Goal: Check status: Check status

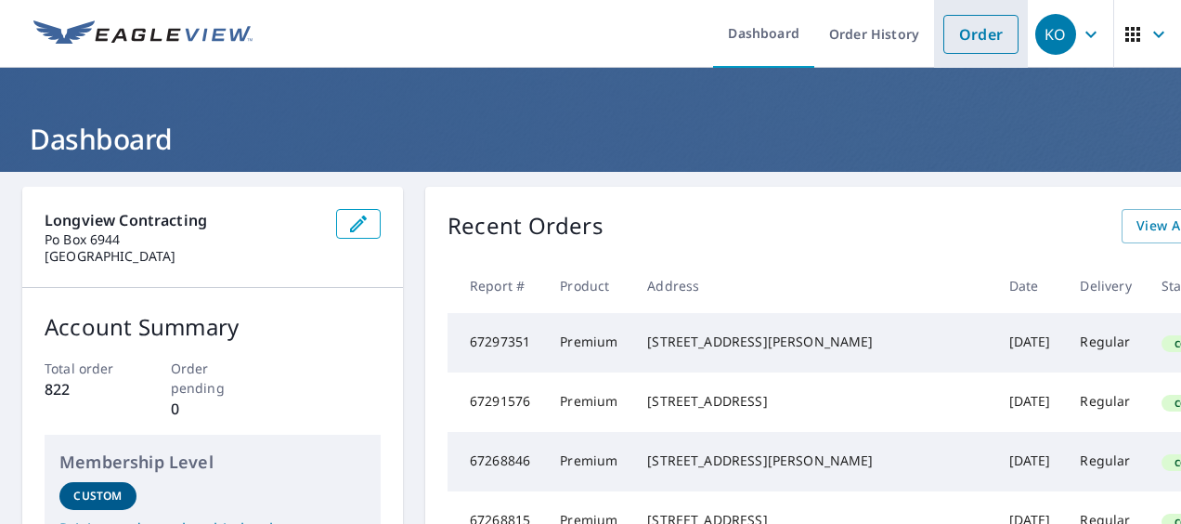
click at [969, 35] on link "Order" at bounding box center [981, 34] width 75 height 39
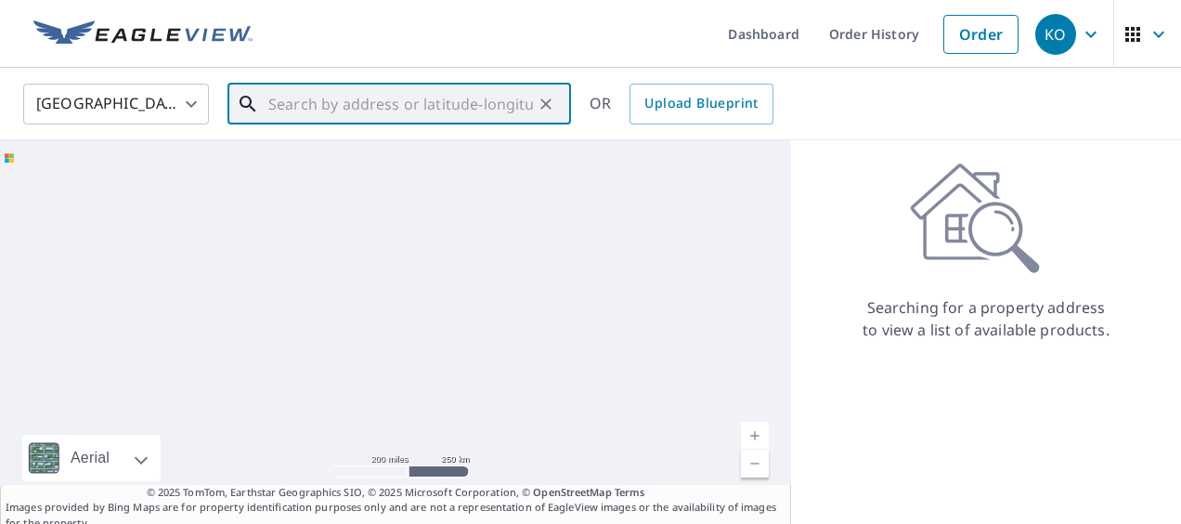
click at [356, 92] on input "text" at bounding box center [400, 104] width 265 height 52
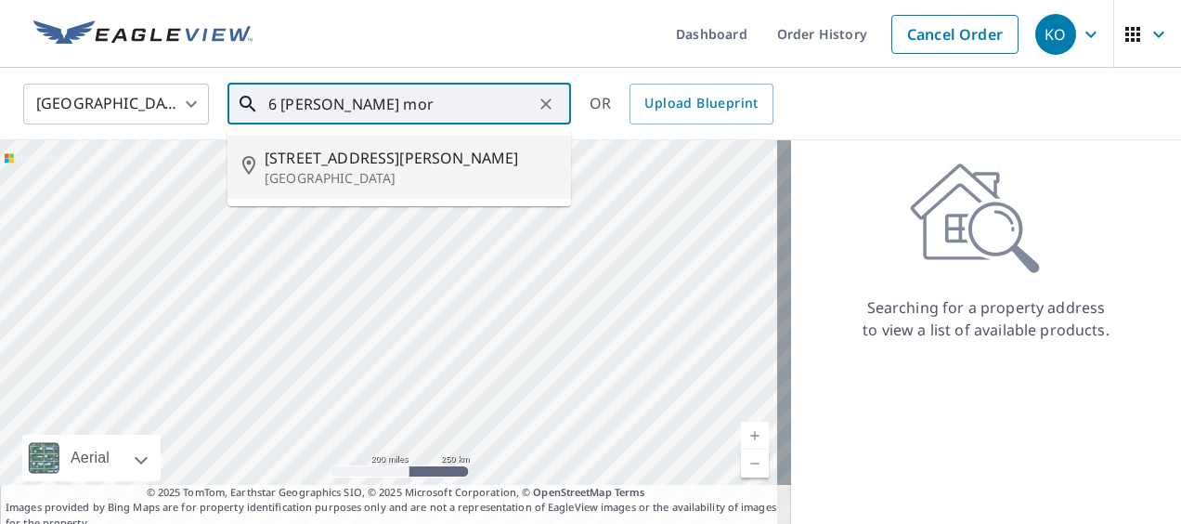
click at [299, 173] on p "[GEOGRAPHIC_DATA]" at bounding box center [411, 178] width 292 height 19
type input "[STREET_ADDRESS][PERSON_NAME]"
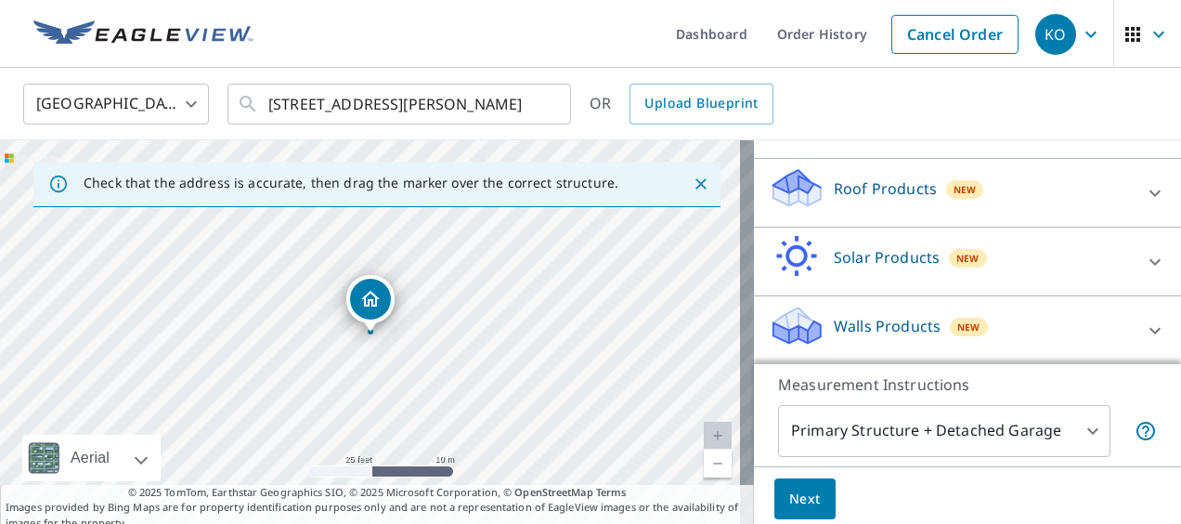
scroll to position [242, 0]
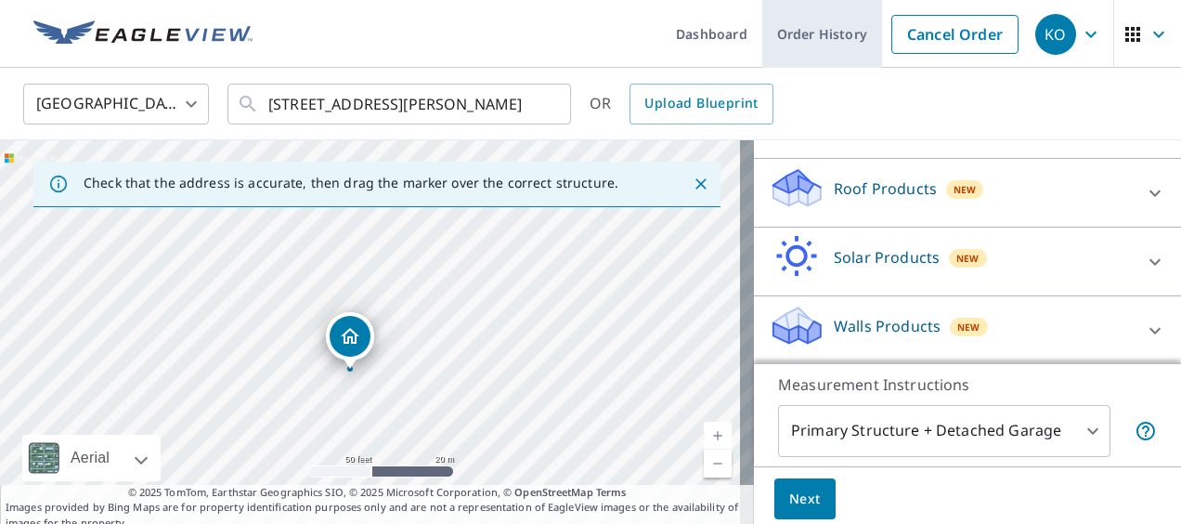
drag, startPoint x: 791, startPoint y: 35, endPoint x: 795, endPoint y: 50, distance: 15.3
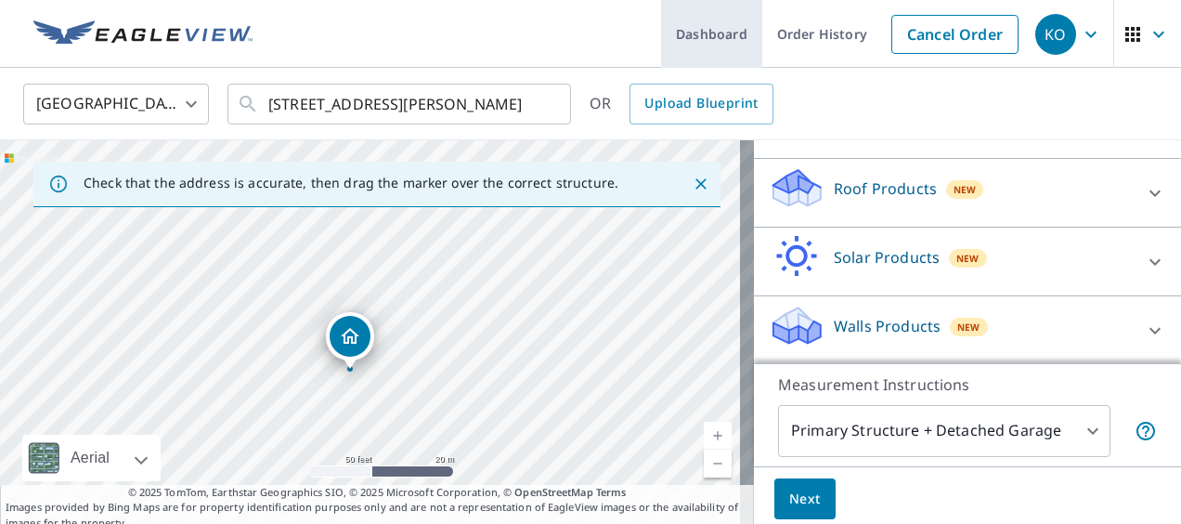
click at [792, 35] on link "Order History" at bounding box center [823, 34] width 120 height 68
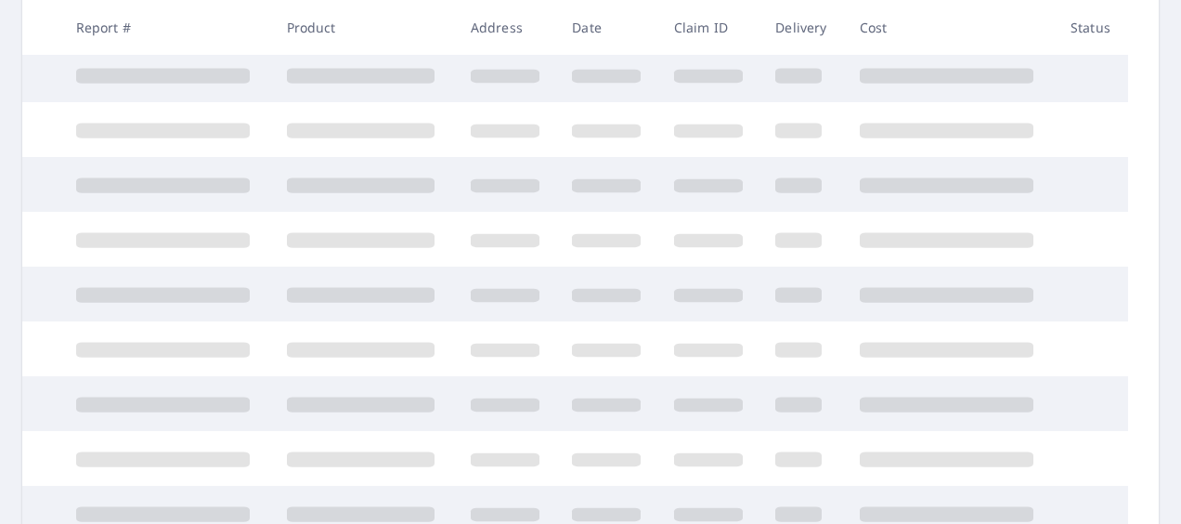
scroll to position [372, 0]
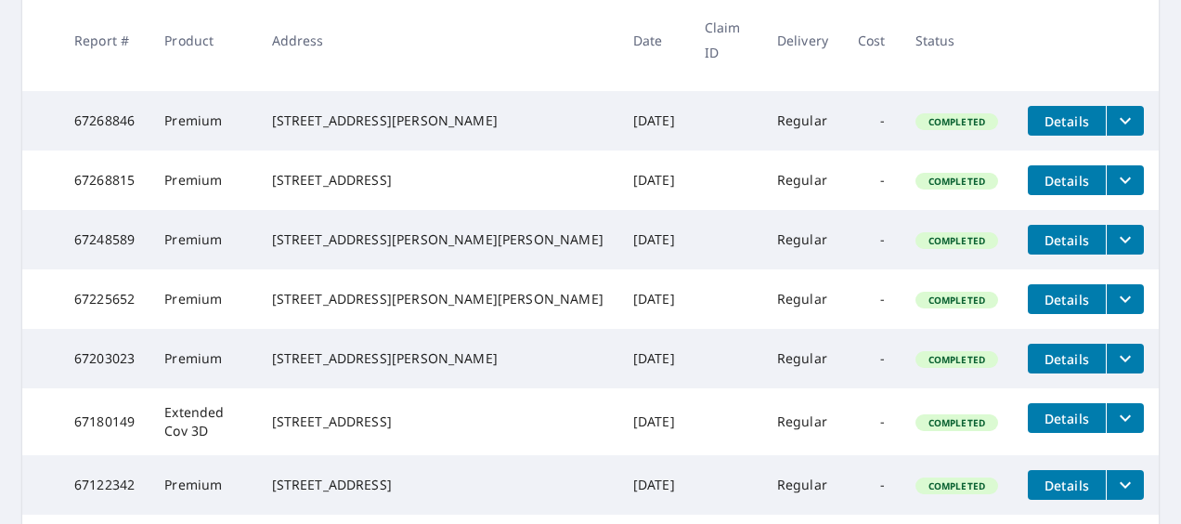
scroll to position [485, 0]
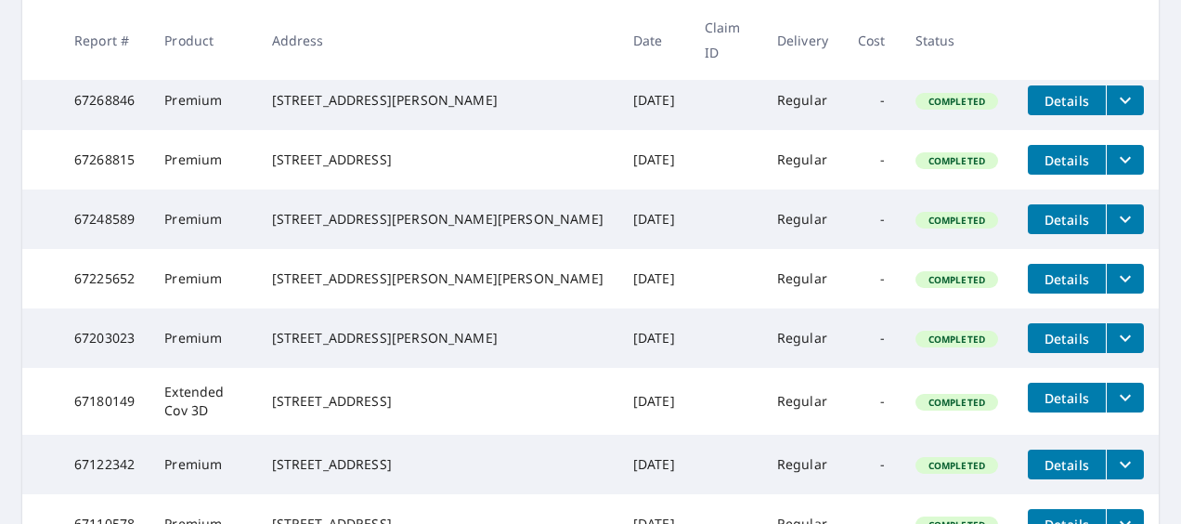
click at [1039, 347] on span "Details" at bounding box center [1067, 339] width 56 height 18
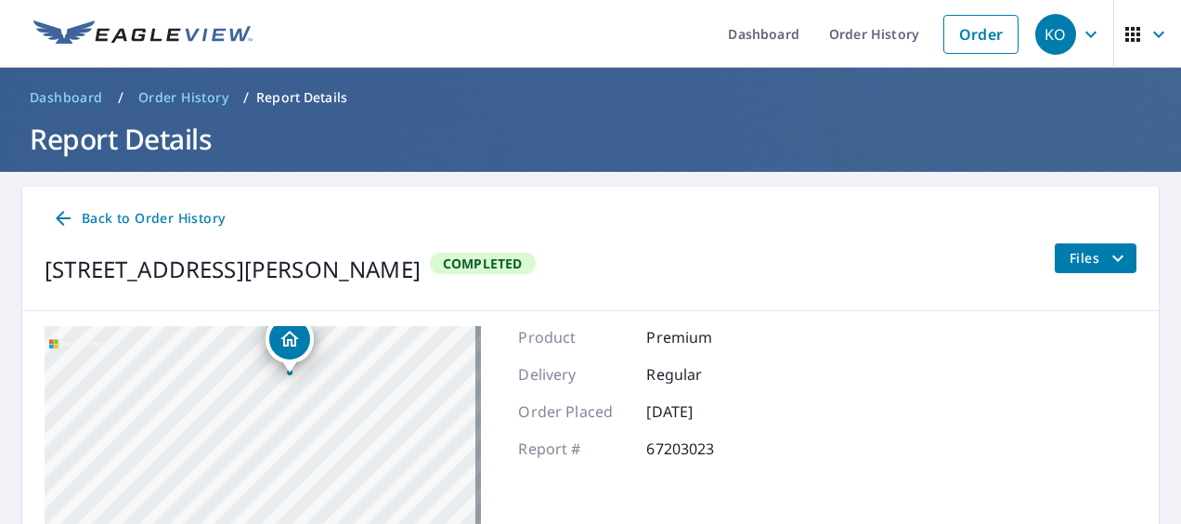
drag, startPoint x: 375, startPoint y: 365, endPoint x: 283, endPoint y: 425, distance: 110.0
drag, startPoint x: 190, startPoint y: 102, endPoint x: 194, endPoint y: 111, distance: 10.0
click at [190, 102] on span "Order History" at bounding box center [183, 97] width 90 height 19
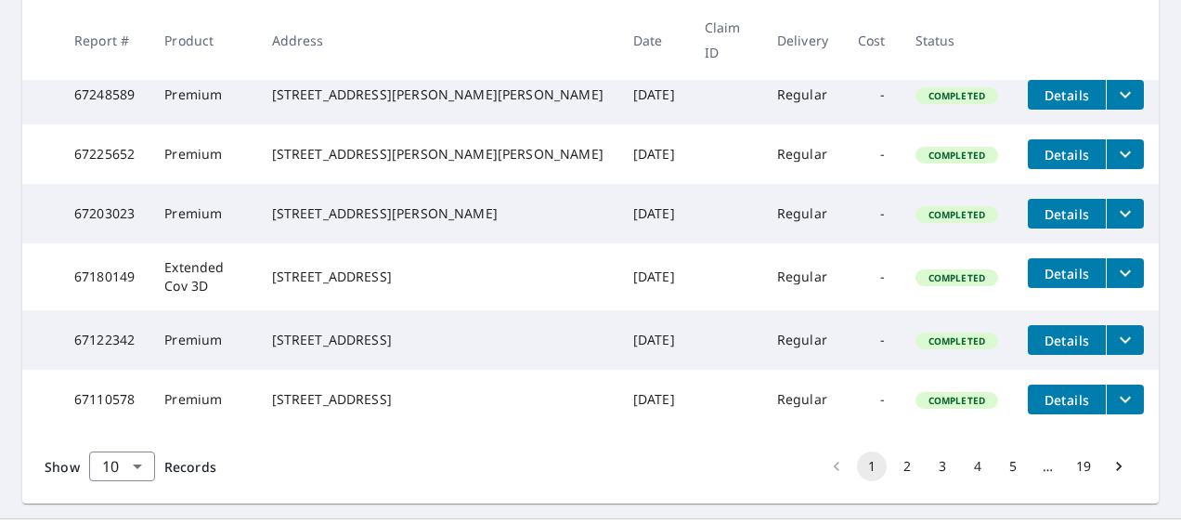
scroll to position [650, 0]
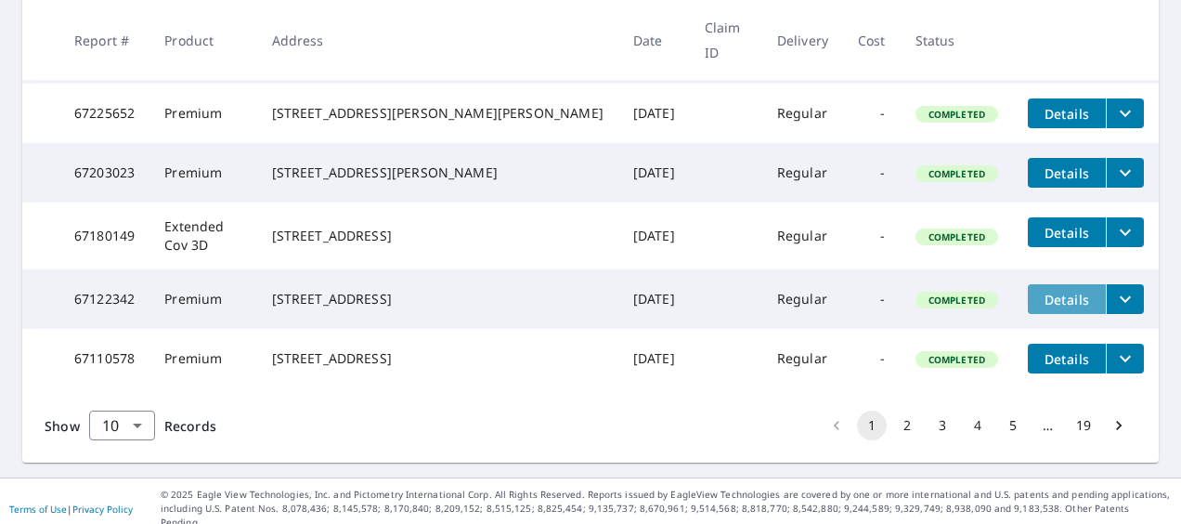
click at [1050, 308] on span "Details" at bounding box center [1067, 300] width 56 height 18
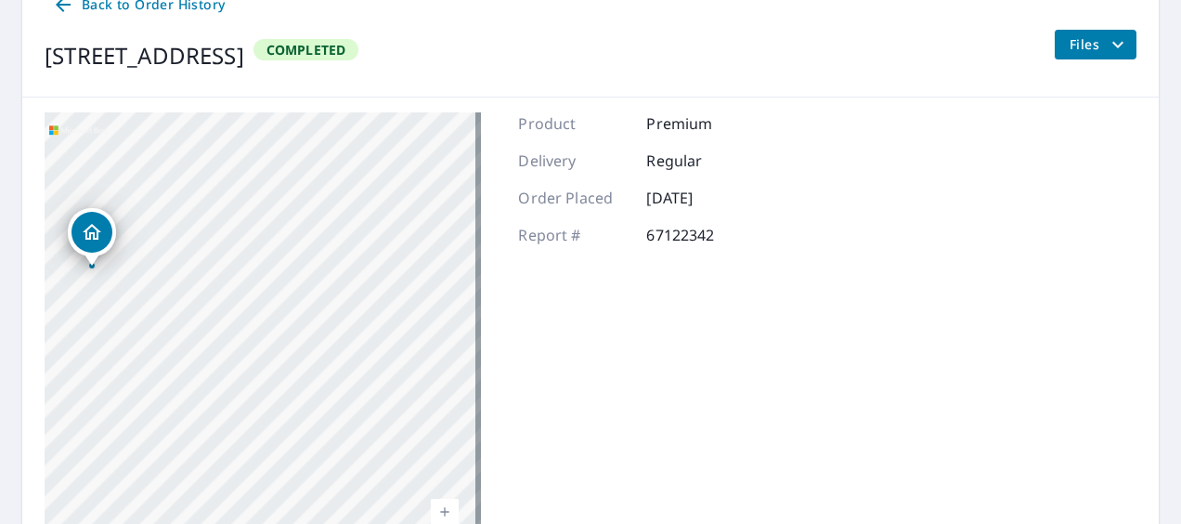
scroll to position [156, 0]
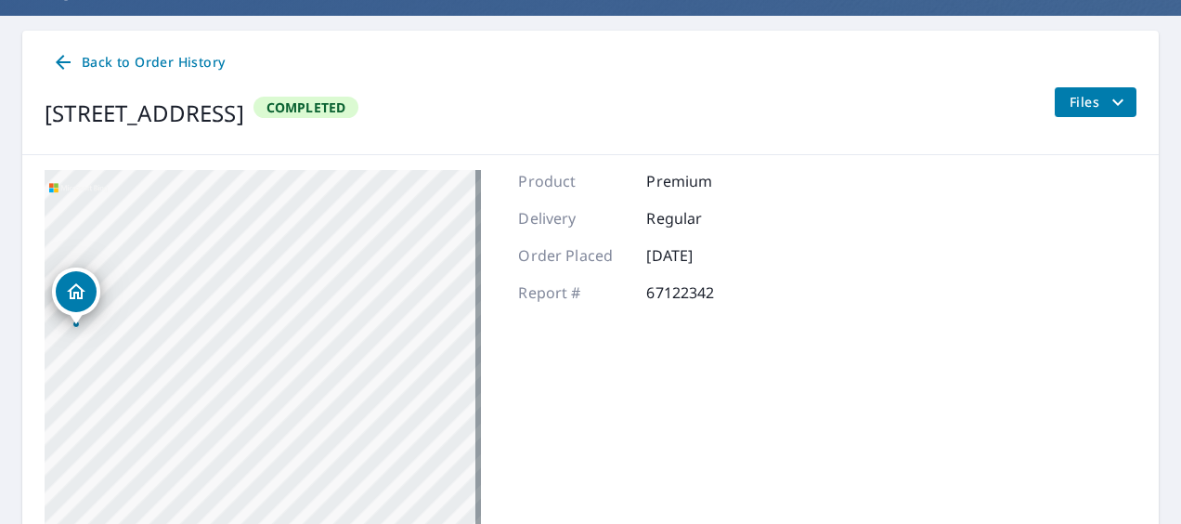
drag, startPoint x: 168, startPoint y: 321, endPoint x: 333, endPoint y: 313, distance: 164.6
click at [333, 313] on div "[STREET_ADDRESS][PERSON_NAME]" at bounding box center [263, 402] width 437 height 464
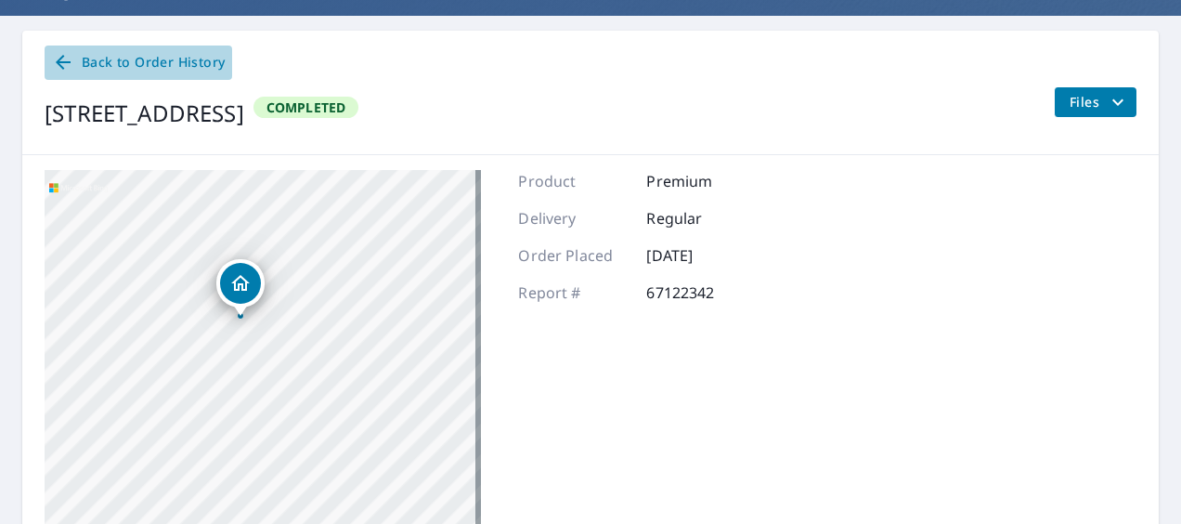
click at [58, 52] on icon at bounding box center [63, 62] width 22 height 22
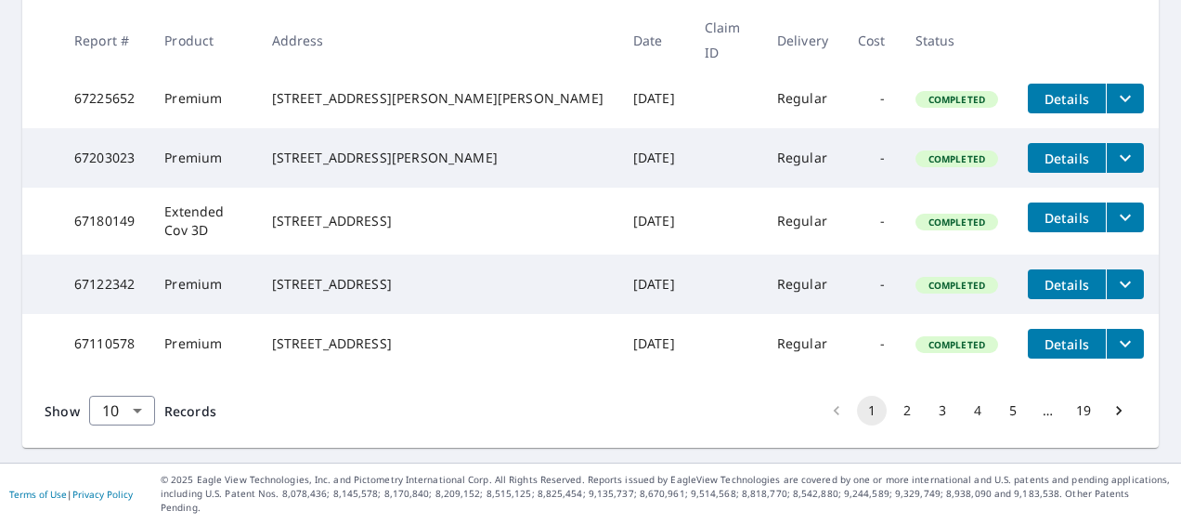
scroll to position [692, 0]
click at [893, 424] on button "2" at bounding box center [908, 411] width 30 height 30
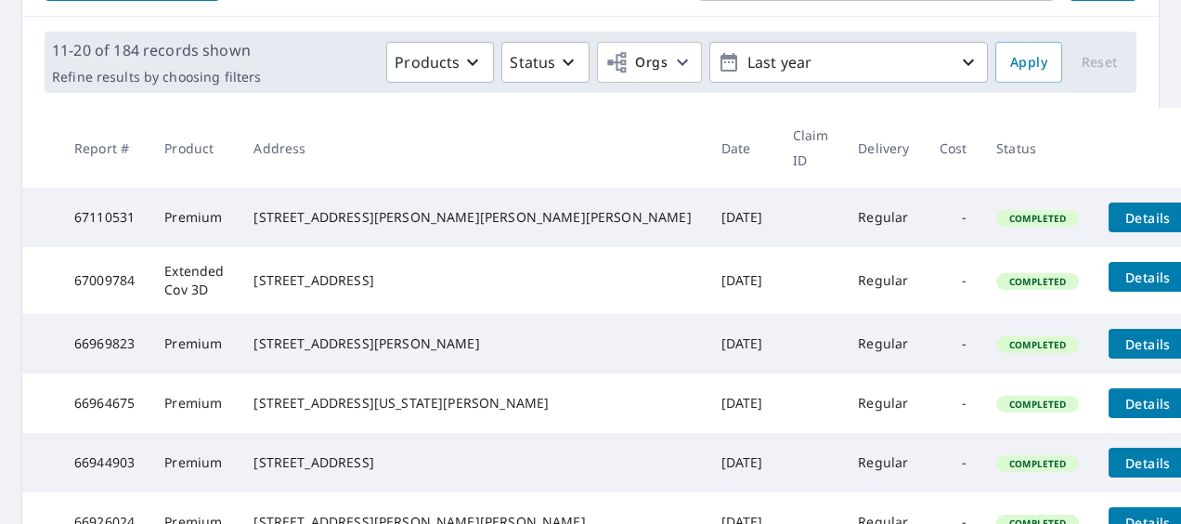
scroll to position [279, 0]
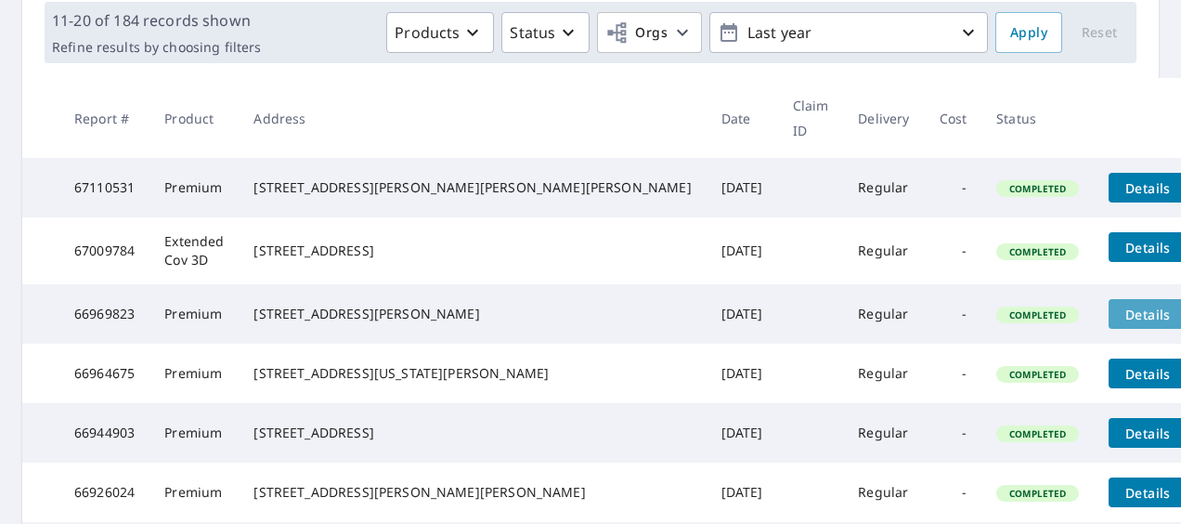
click at [1120, 306] on span "Details" at bounding box center [1148, 315] width 56 height 18
